Goal: Information Seeking & Learning: Learn about a topic

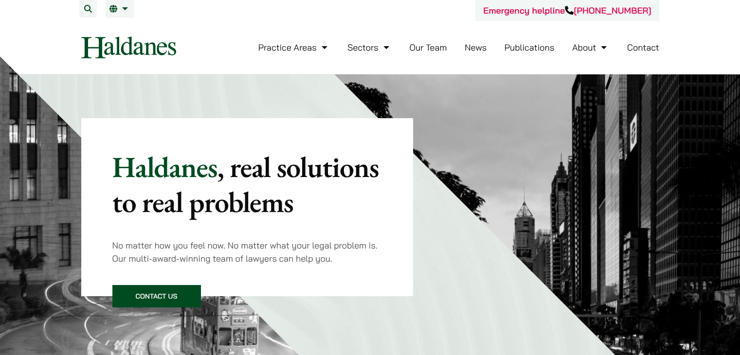
click at [436, 49] on link "Our Team" at bounding box center [427, 47] width 37 height 11
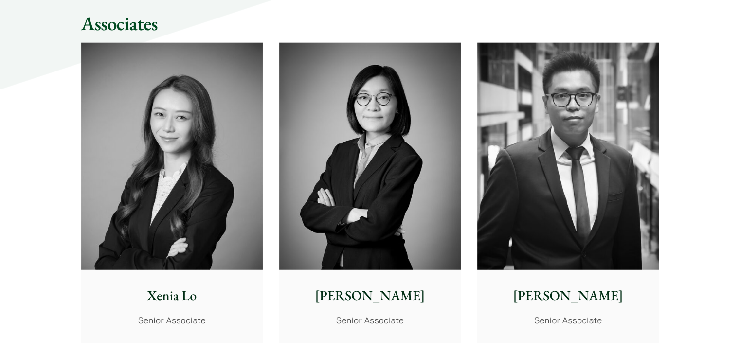
scroll to position [2541, 0]
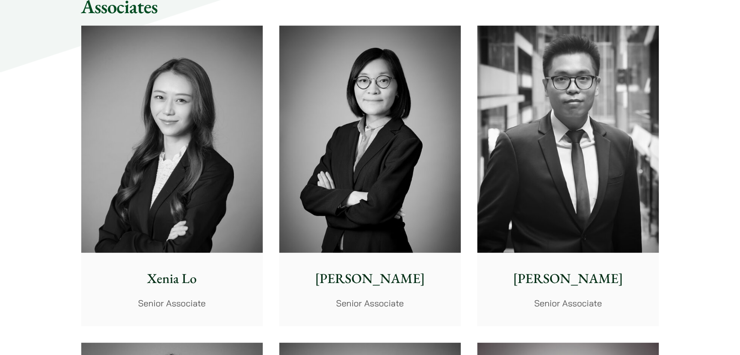
click at [200, 195] on img at bounding box center [171, 139] width 181 height 227
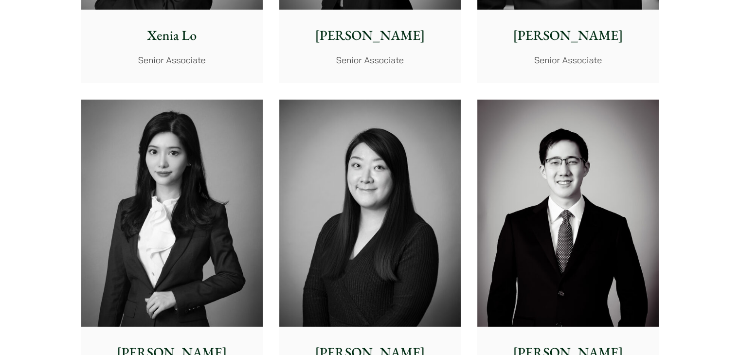
click at [403, 230] on img at bounding box center [369, 213] width 181 height 227
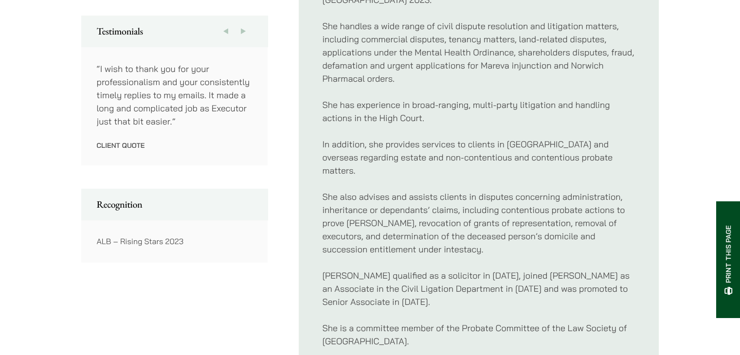
scroll to position [535, 0]
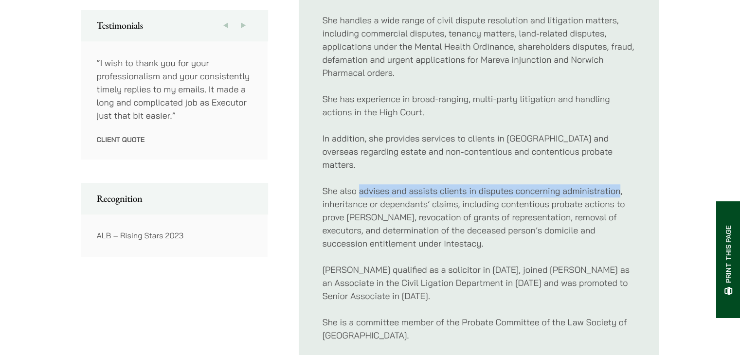
drag, startPoint x: 360, startPoint y: 176, endPoint x: 619, endPoint y: 183, distance: 258.4
click at [619, 184] on p "She also advises and assists clients in disputes concerning administration, inh…" at bounding box center [478, 217] width 313 height 66
copy p "advises and assists clients in disputes concerning administration"
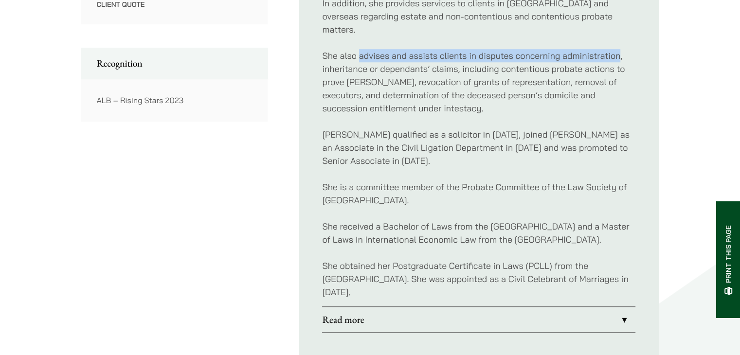
scroll to position [681, 0]
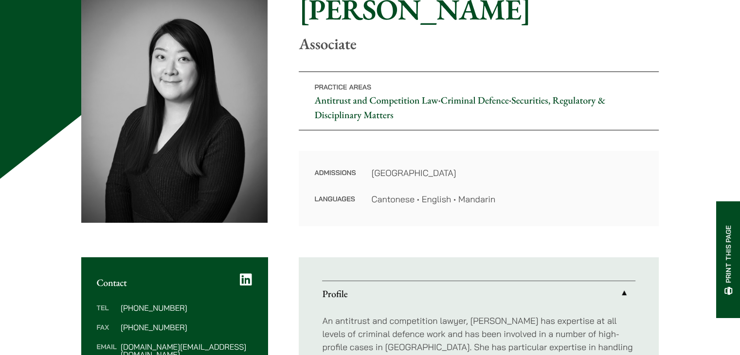
scroll to position [243, 0]
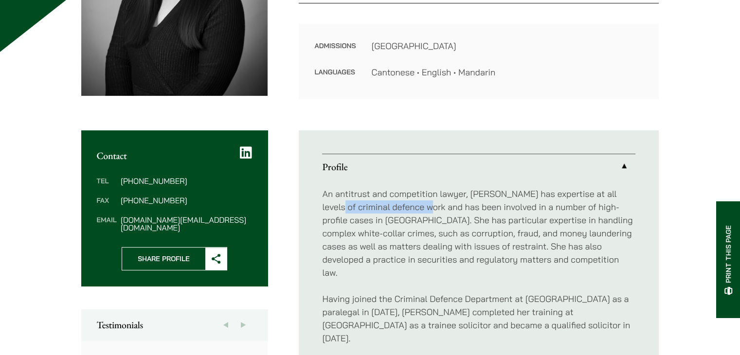
drag, startPoint x: 336, startPoint y: 207, endPoint x: 411, endPoint y: 205, distance: 74.4
copy p "criminal defence work"
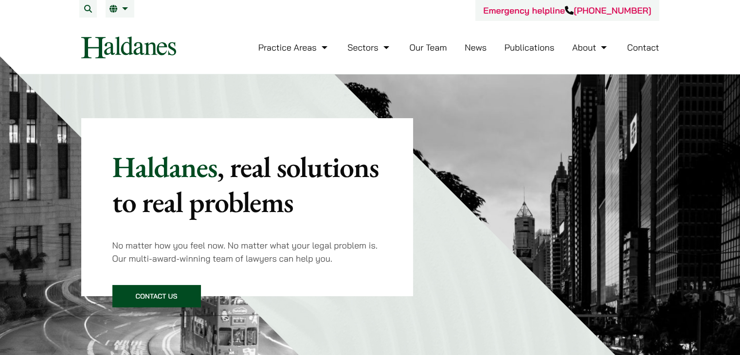
click at [432, 52] on link "Our Team" at bounding box center [427, 47] width 37 height 11
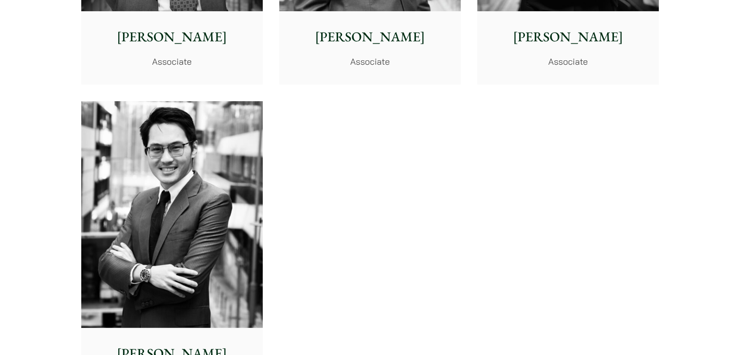
scroll to position [4086, 0]
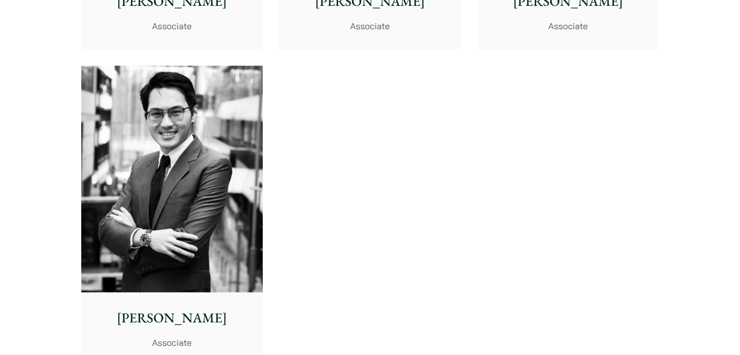
click at [205, 145] on img at bounding box center [171, 179] width 181 height 227
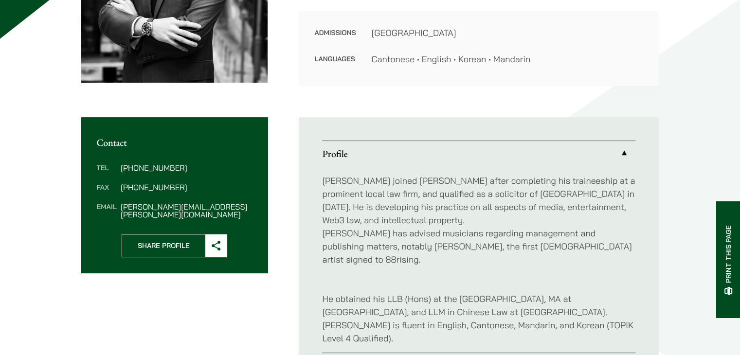
scroll to position [340, 0]
